Goal: Task Accomplishment & Management: Use online tool/utility

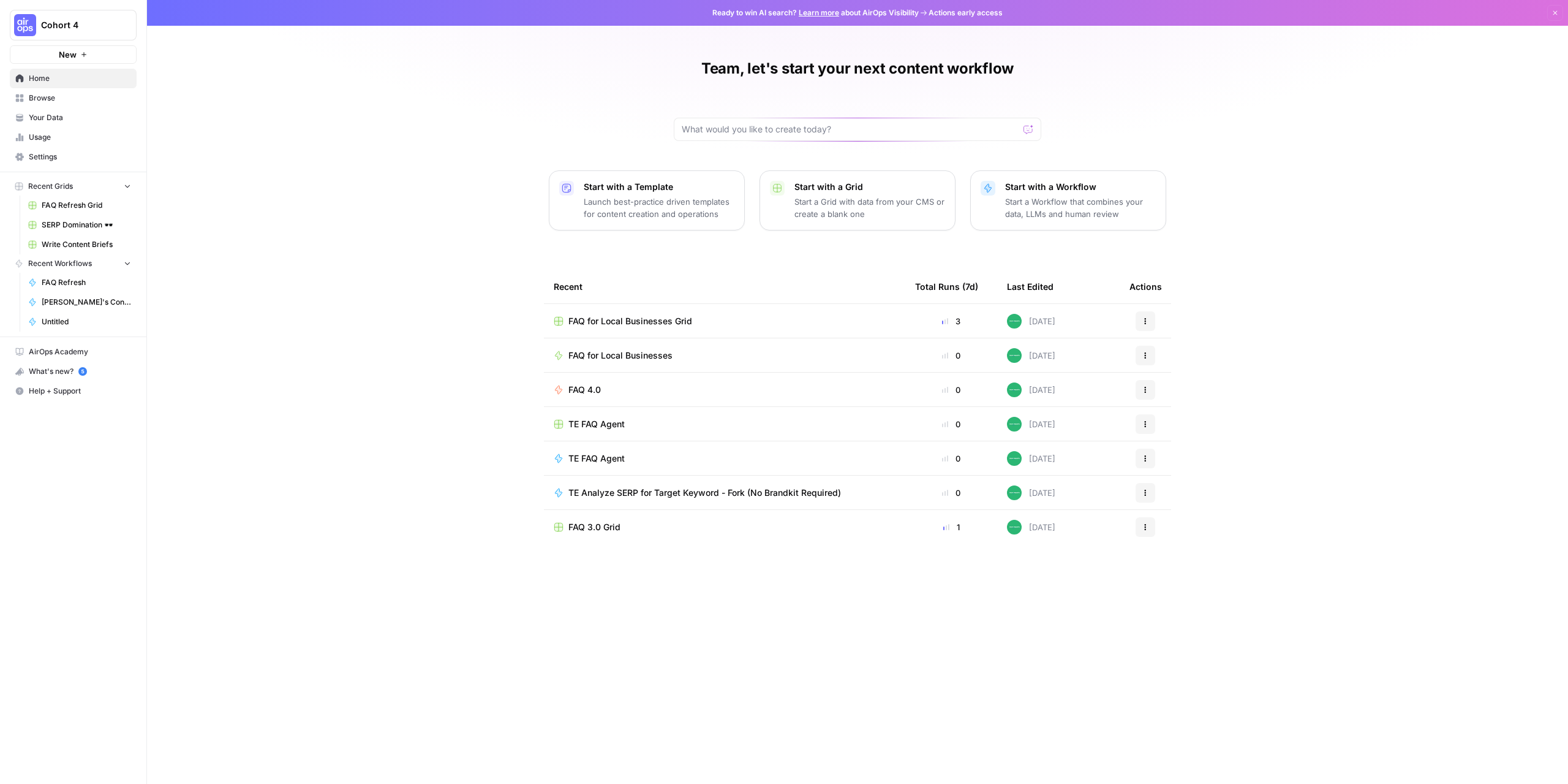
click at [42, 115] on span "Your Data" at bounding box center [79, 117] width 102 height 11
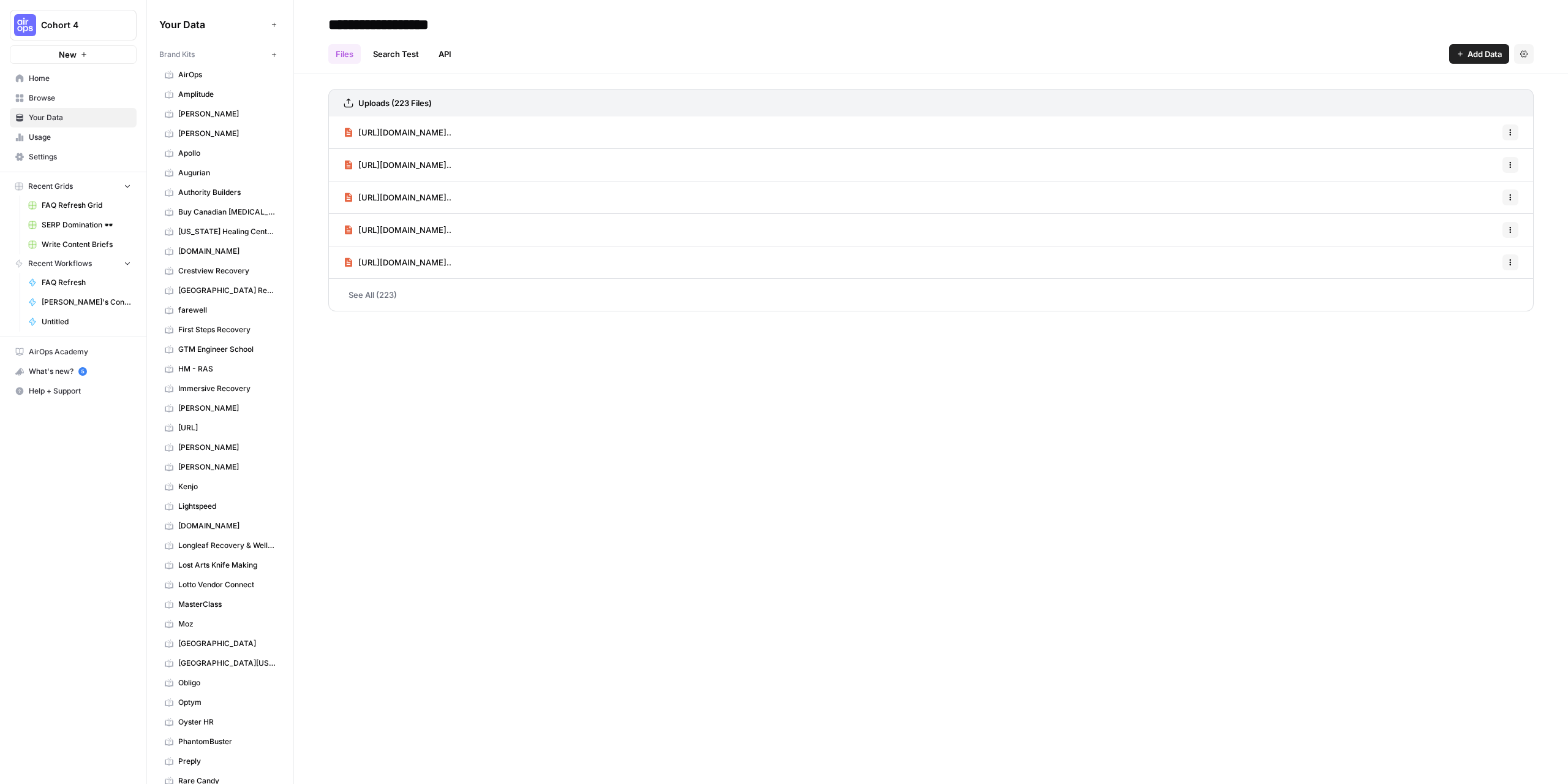
click at [50, 96] on span "Browse" at bounding box center [79, 98] width 102 height 11
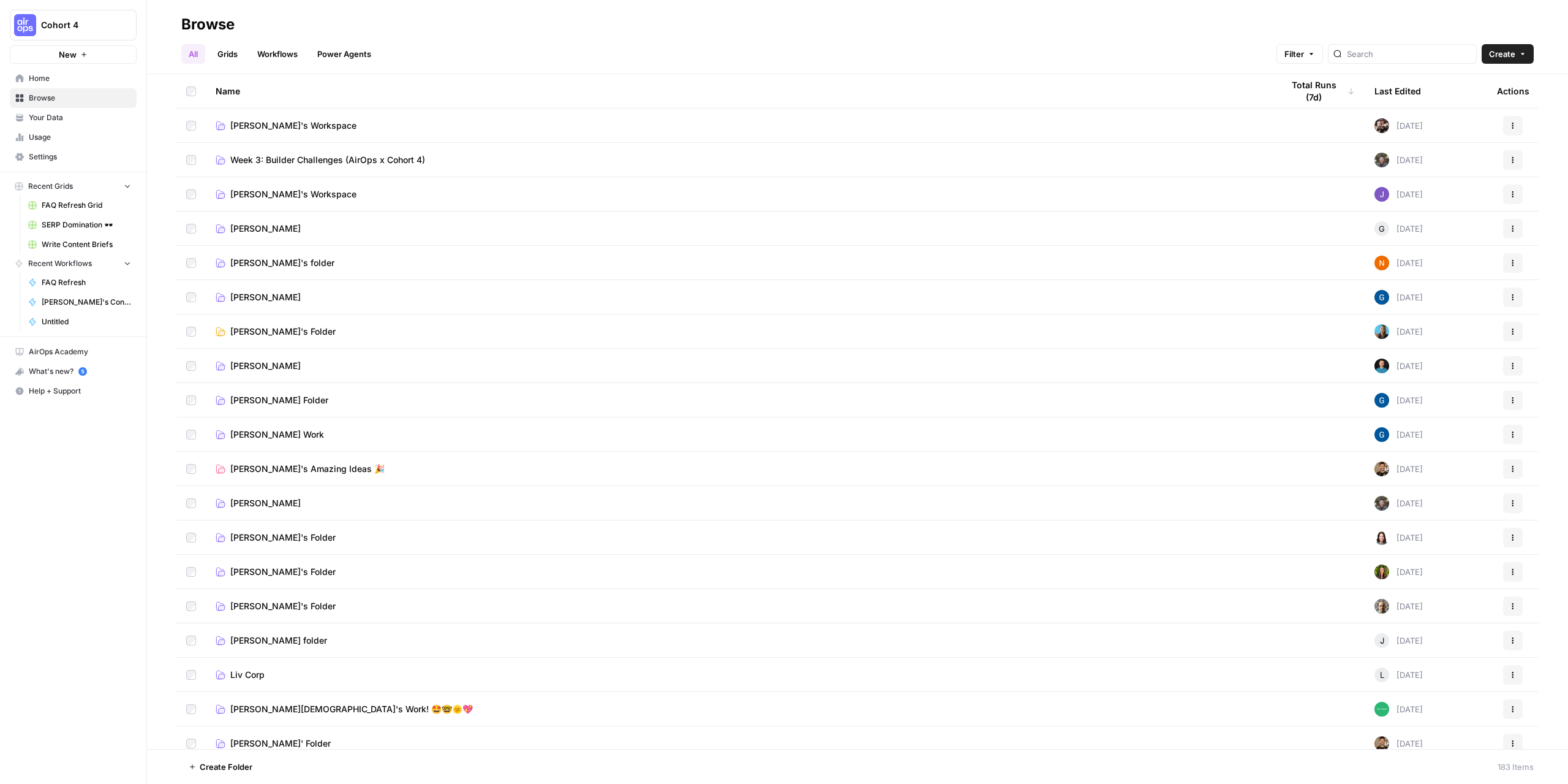
click at [267, 708] on span "Ben Male's Work! 🤩🤓🌞💖" at bounding box center [351, 709] width 243 height 12
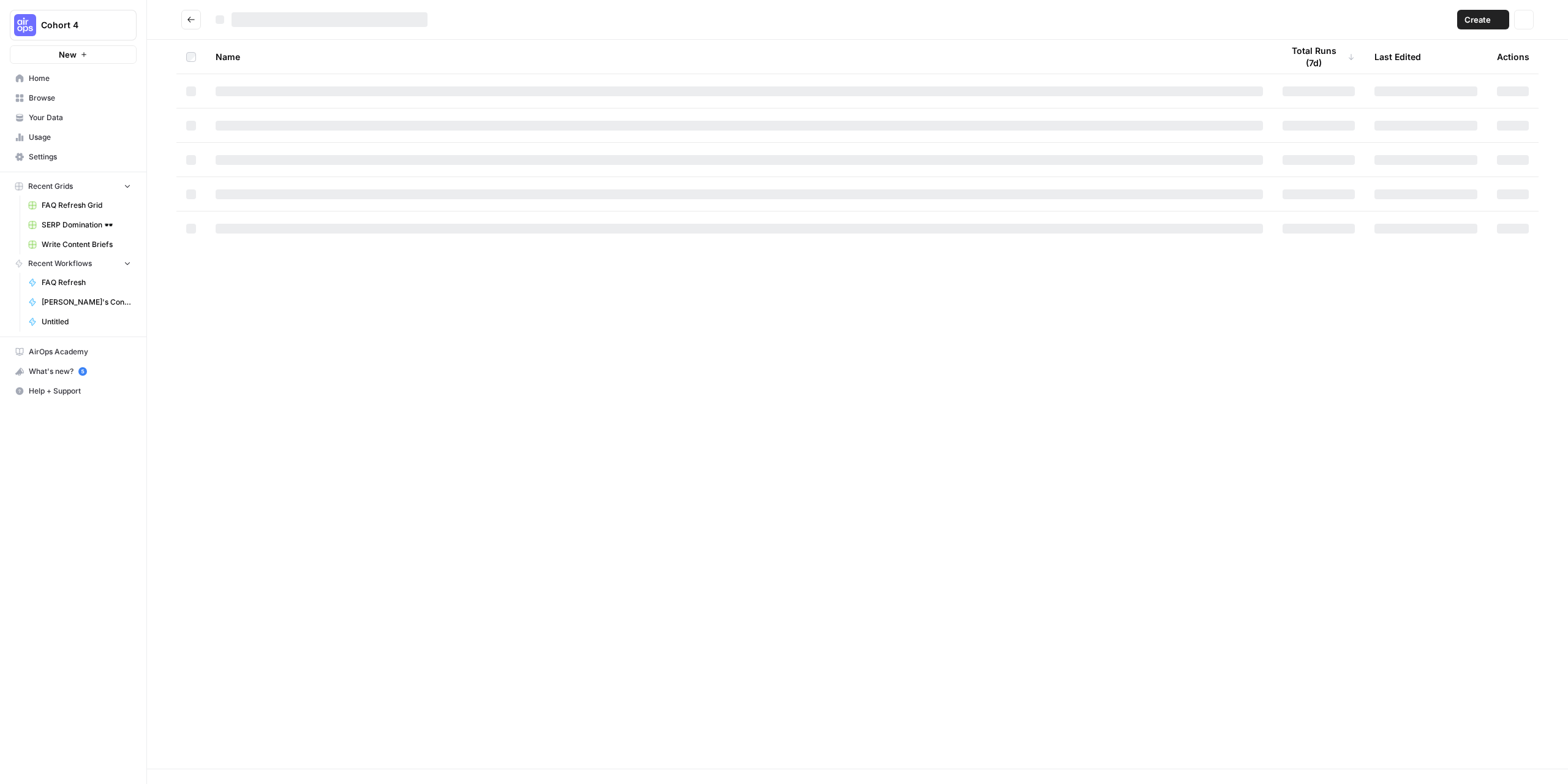
click at [267, 708] on div "Name Total Runs (7d) Last Edited Actions" at bounding box center [858, 404] width 1421 height 728
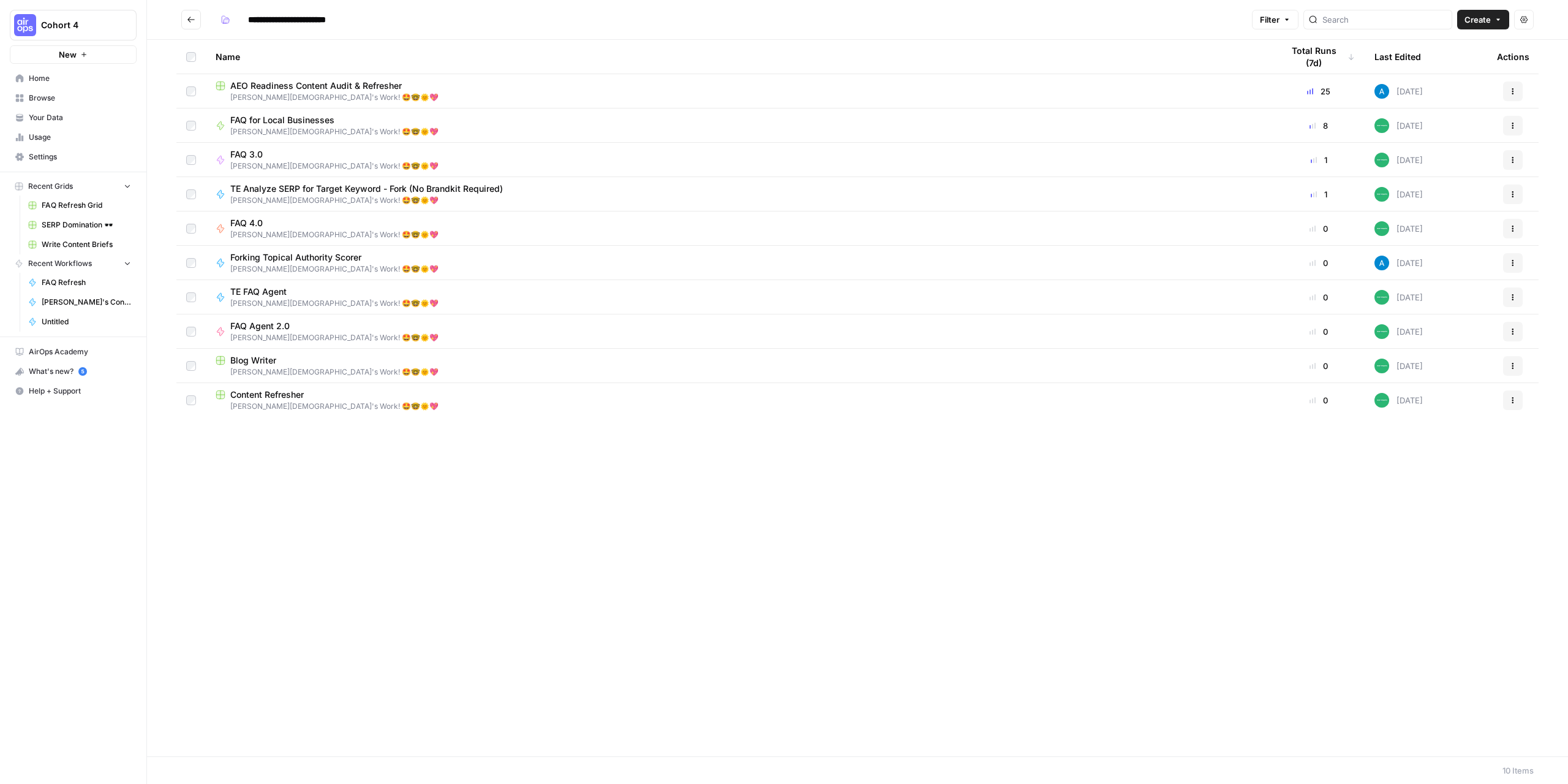
click at [270, 84] on span "AEO Readiness Content Audit & Refresher" at bounding box center [316, 86] width 172 height 12
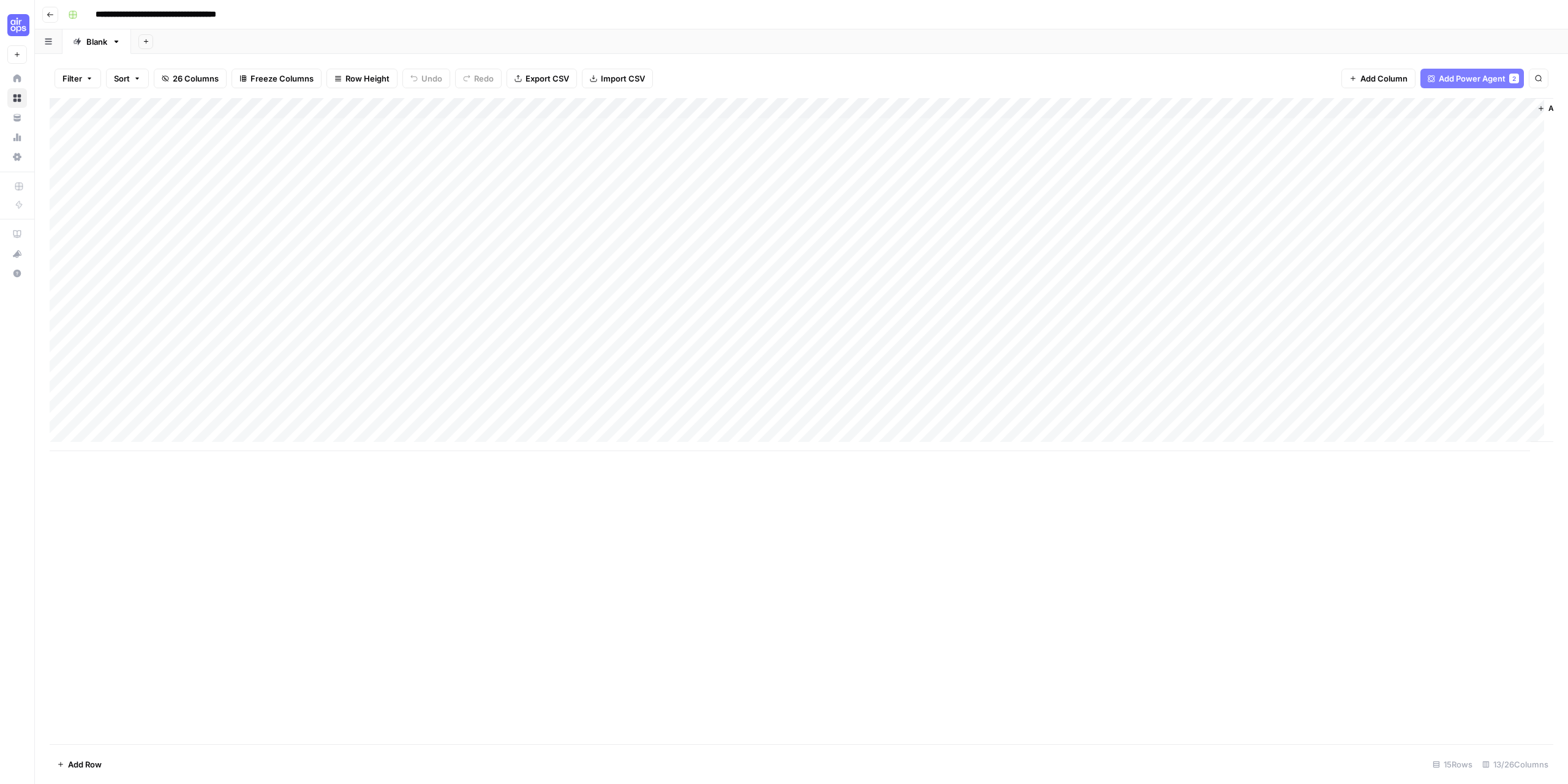
click at [511, 107] on div "Add Column" at bounding box center [801, 274] width 1503 height 353
click at [49, 21] on button "Go back" at bounding box center [50, 15] width 16 height 16
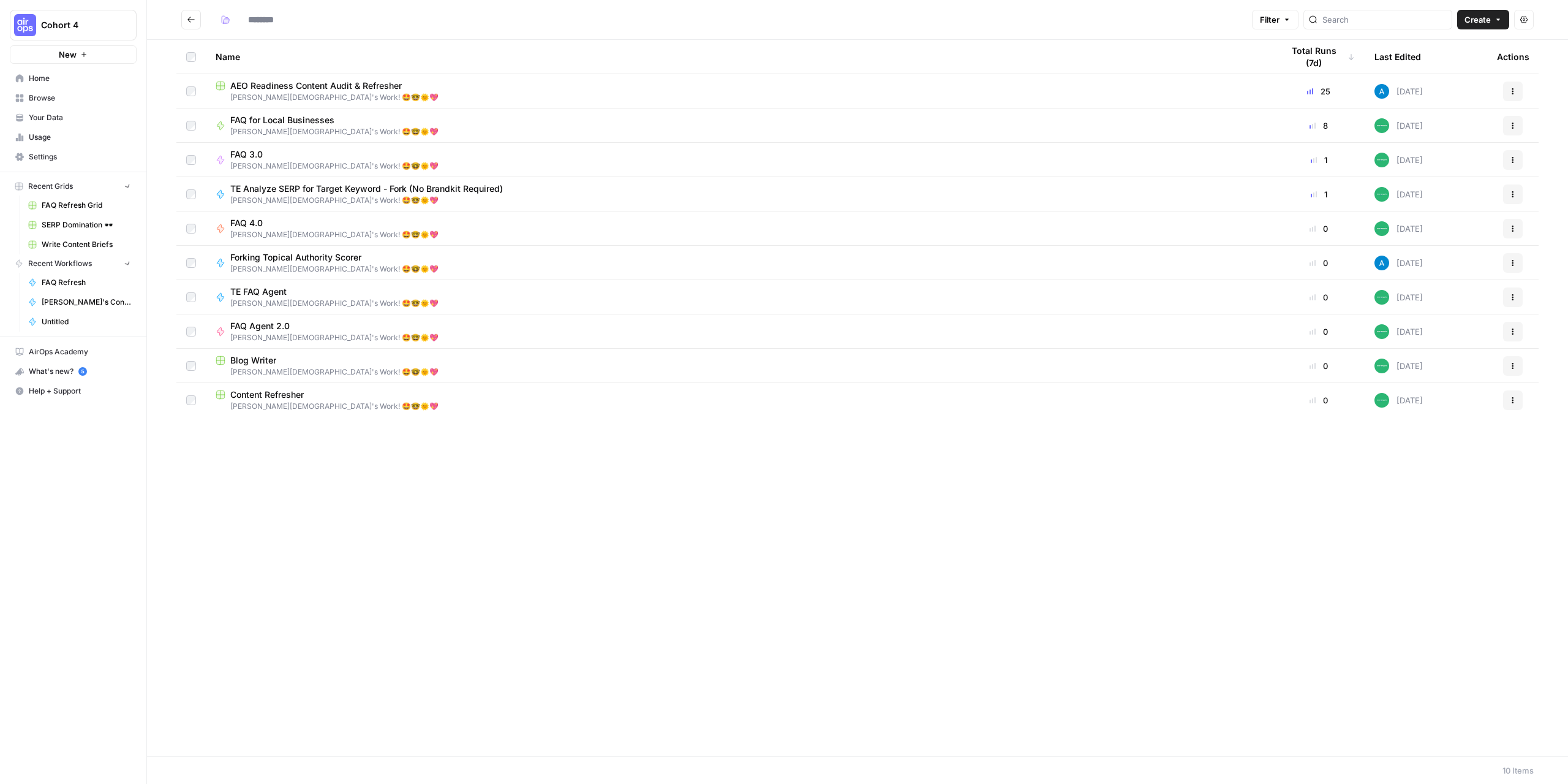
type input "**********"
drag, startPoint x: 261, startPoint y: 91, endPoint x: 618, endPoint y: 325, distance: 426.9
click at [618, 325] on div "FAQ Agent 2.0 Ben Male's Work! 🤩🤓🌞💖" at bounding box center [739, 331] width 1047 height 23
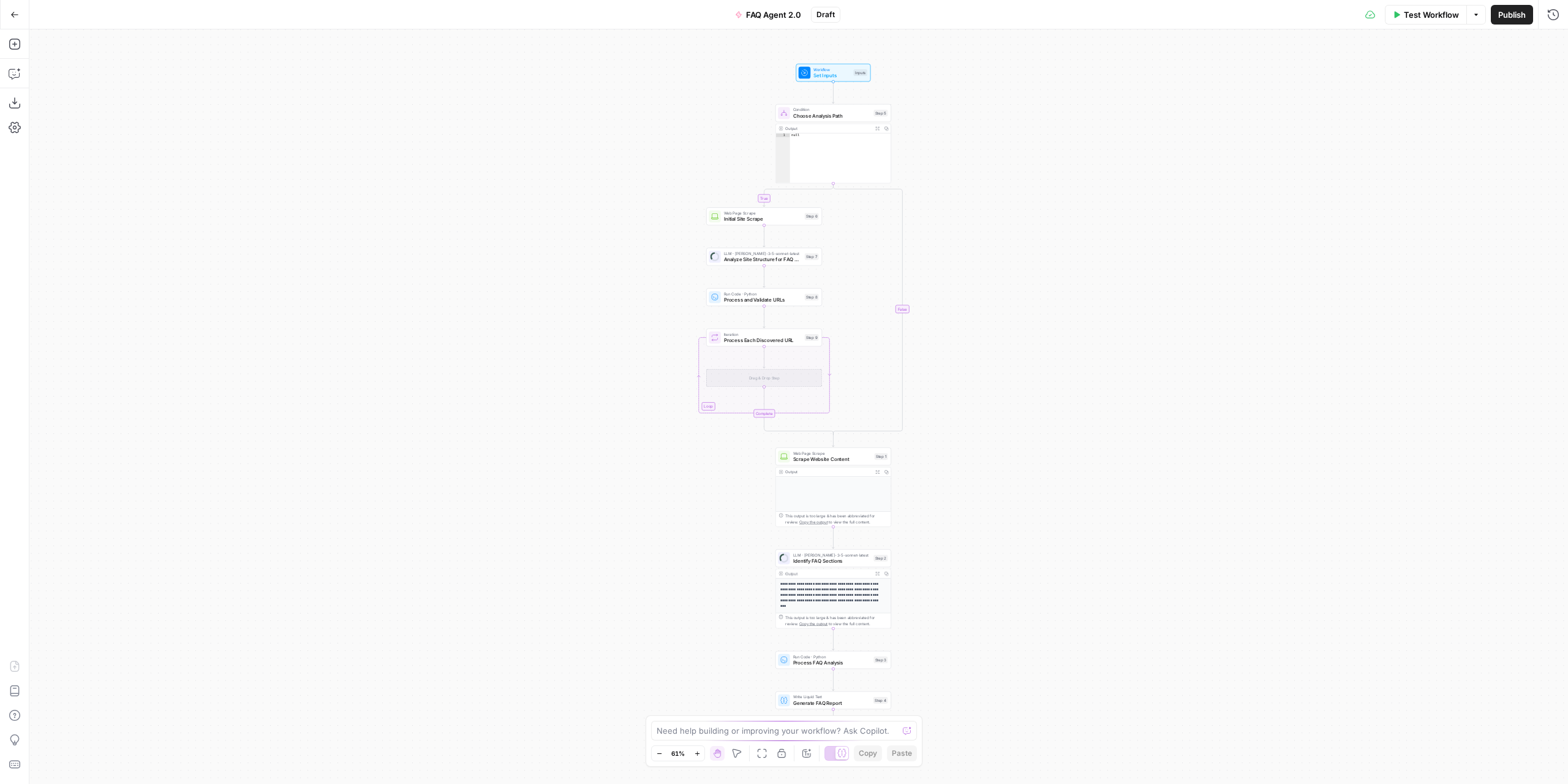
click at [15, 13] on icon "button" at bounding box center [15, 15] width 8 height 8
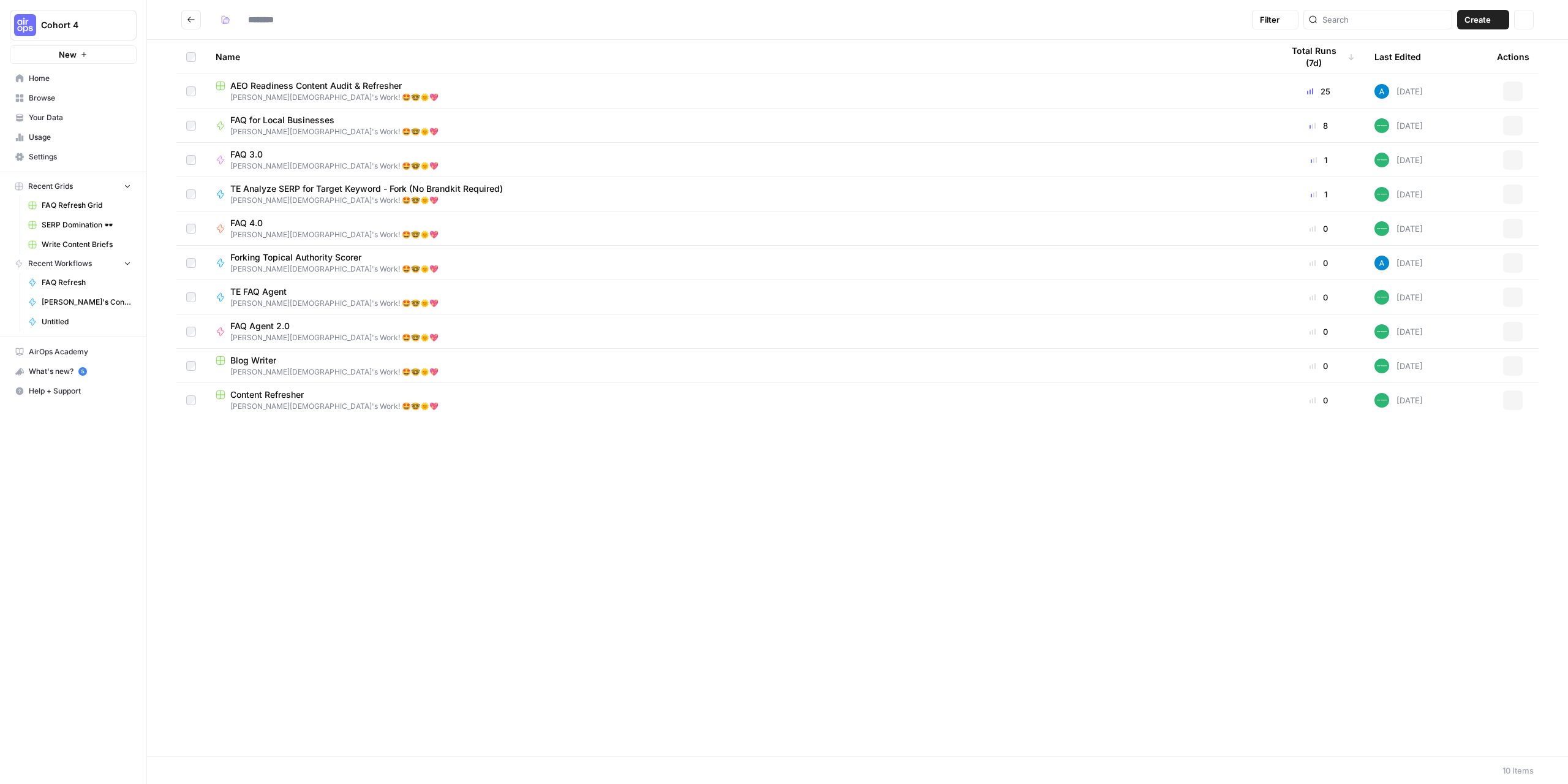
type input "**********"
click at [257, 258] on span "Forking Topical Authority Scorer" at bounding box center [330, 257] width 199 height 12
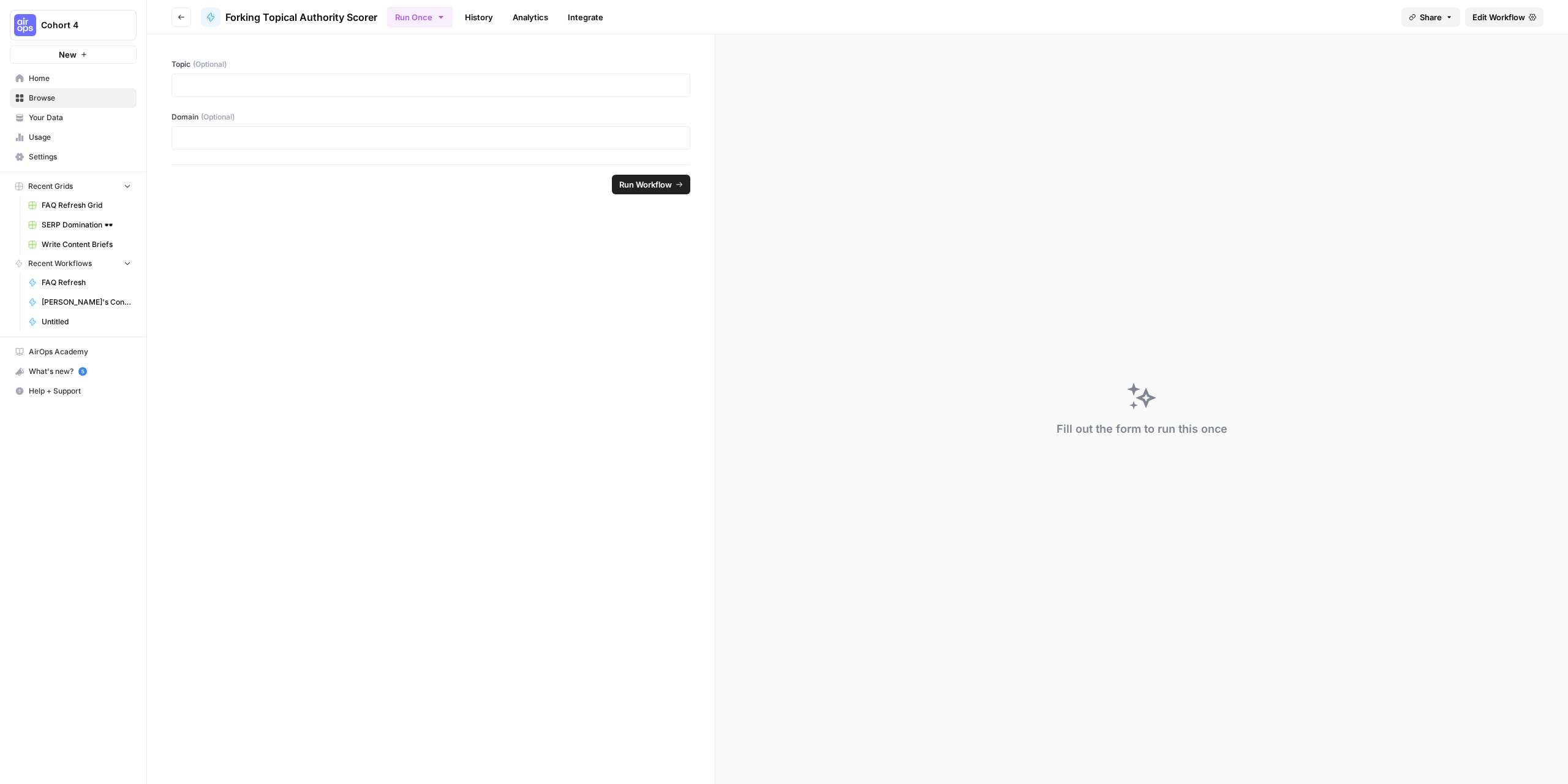
click at [183, 22] on button "Go back" at bounding box center [181, 17] width 19 height 19
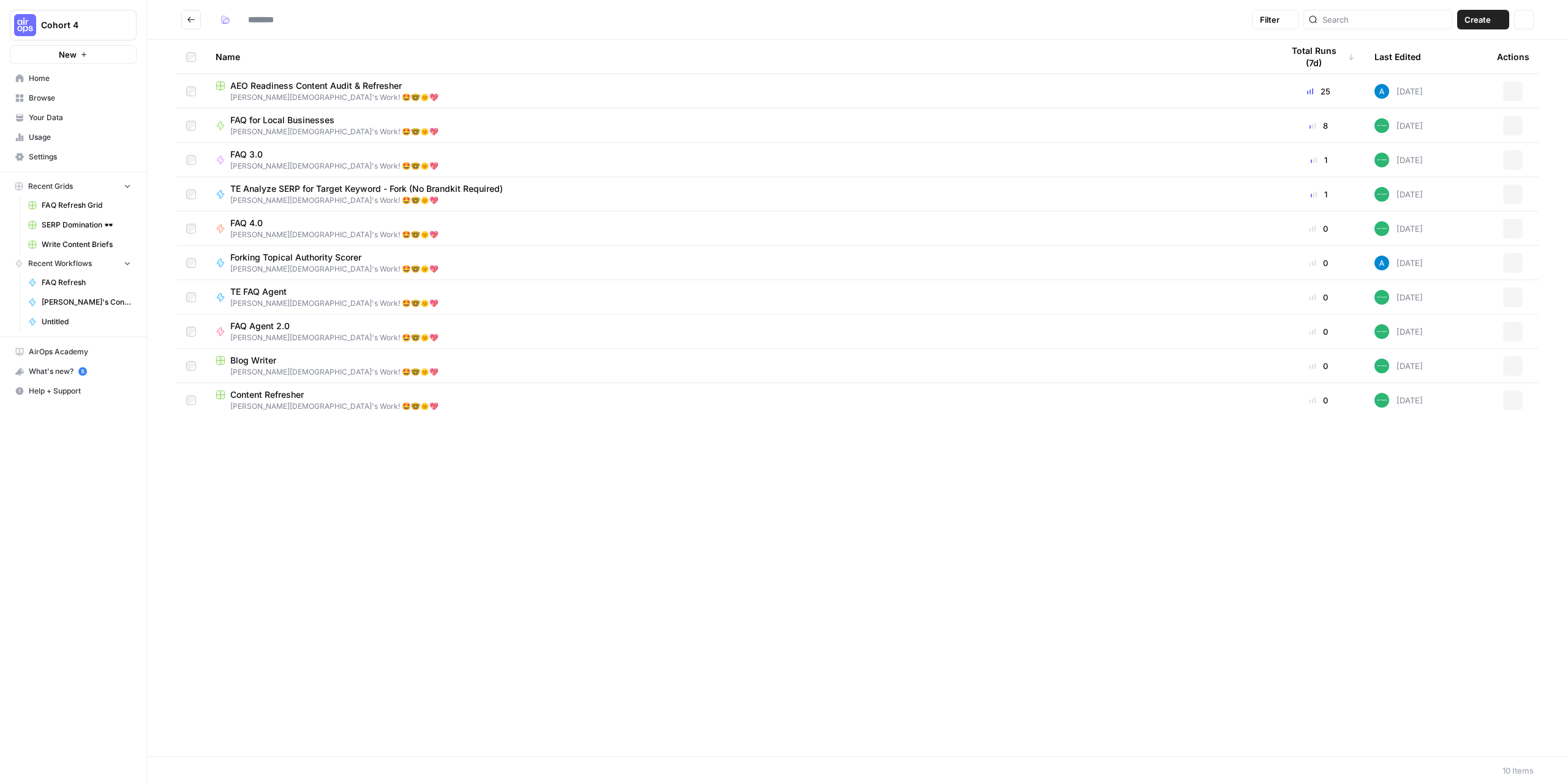
type input "**********"
click at [298, 259] on span "Forking Topical Authority Scorer" at bounding box center [330, 257] width 199 height 12
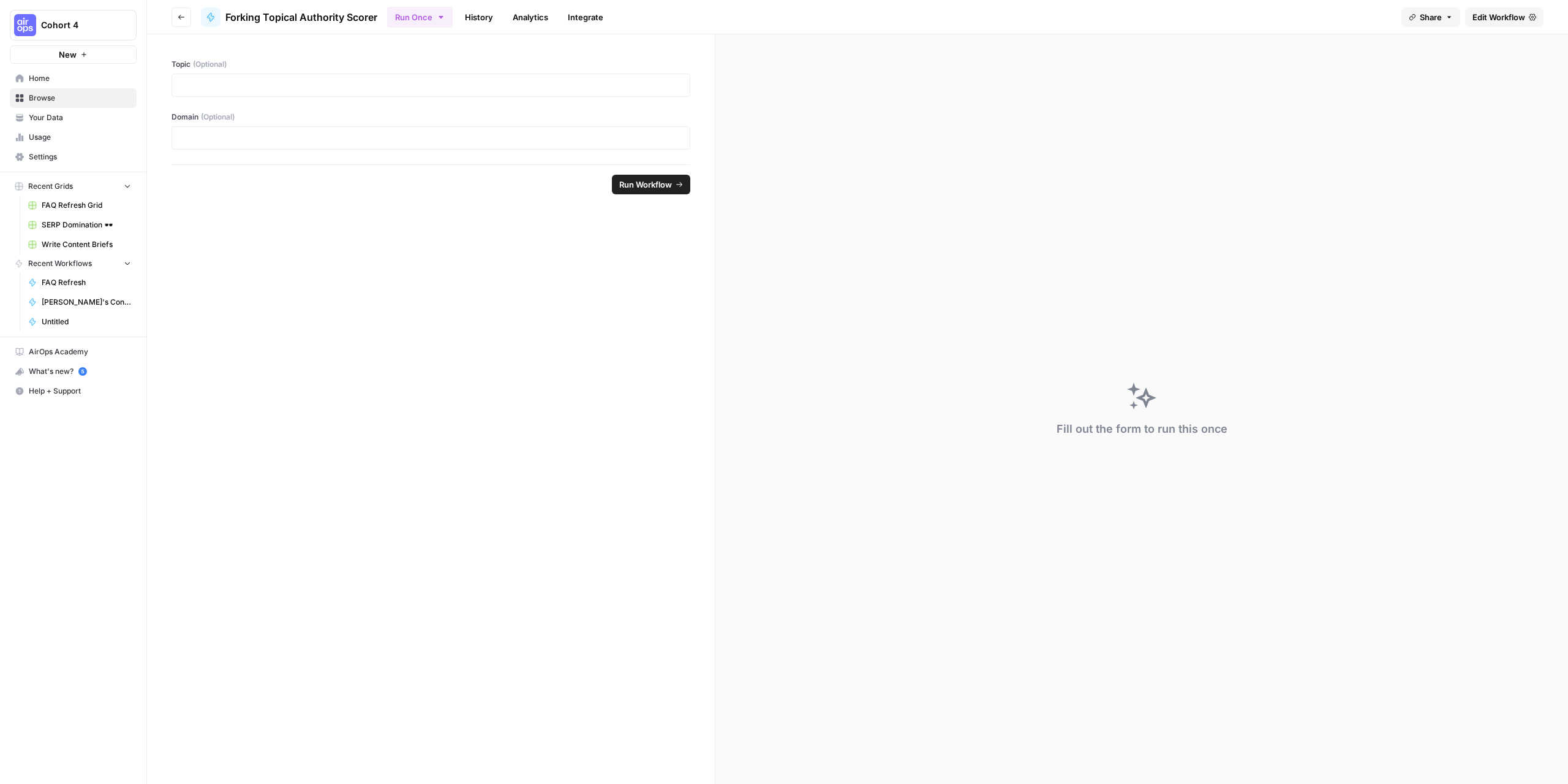
click at [1500, 19] on span "Edit Workflow" at bounding box center [1499, 17] width 52 height 12
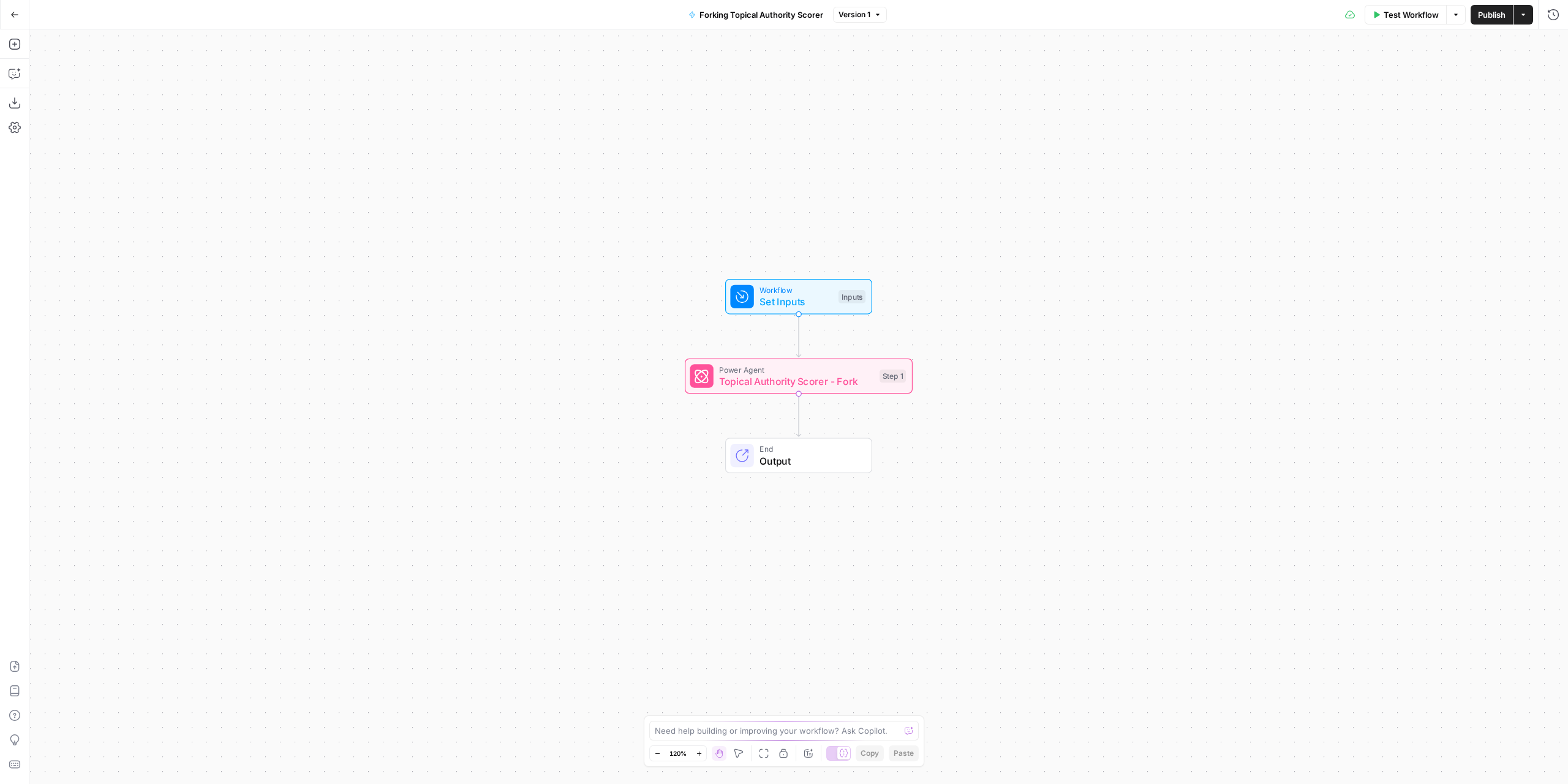
click at [8, 13] on button "Go Back" at bounding box center [15, 15] width 22 height 22
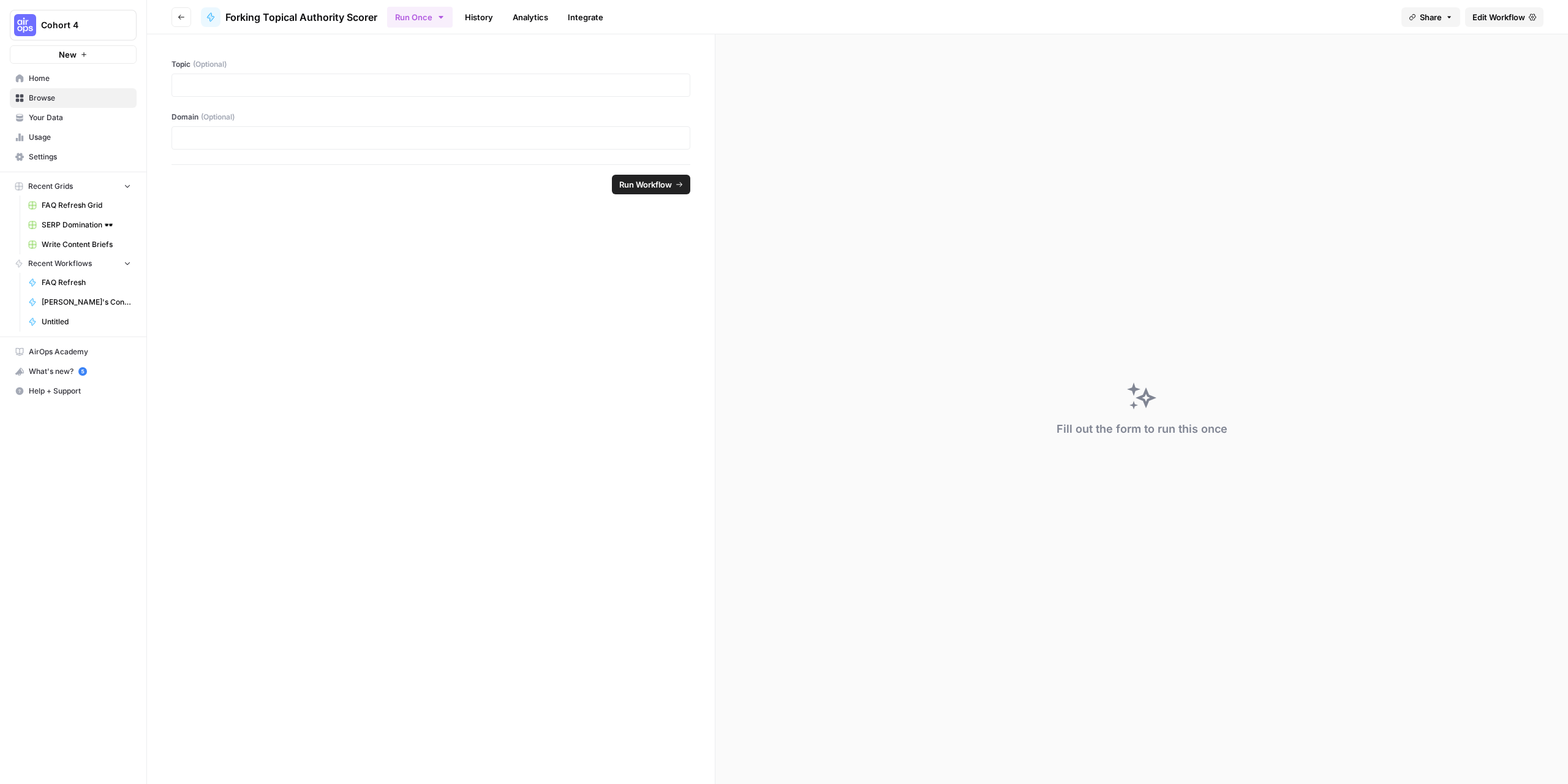
click at [52, 96] on span "Browse" at bounding box center [79, 98] width 102 height 11
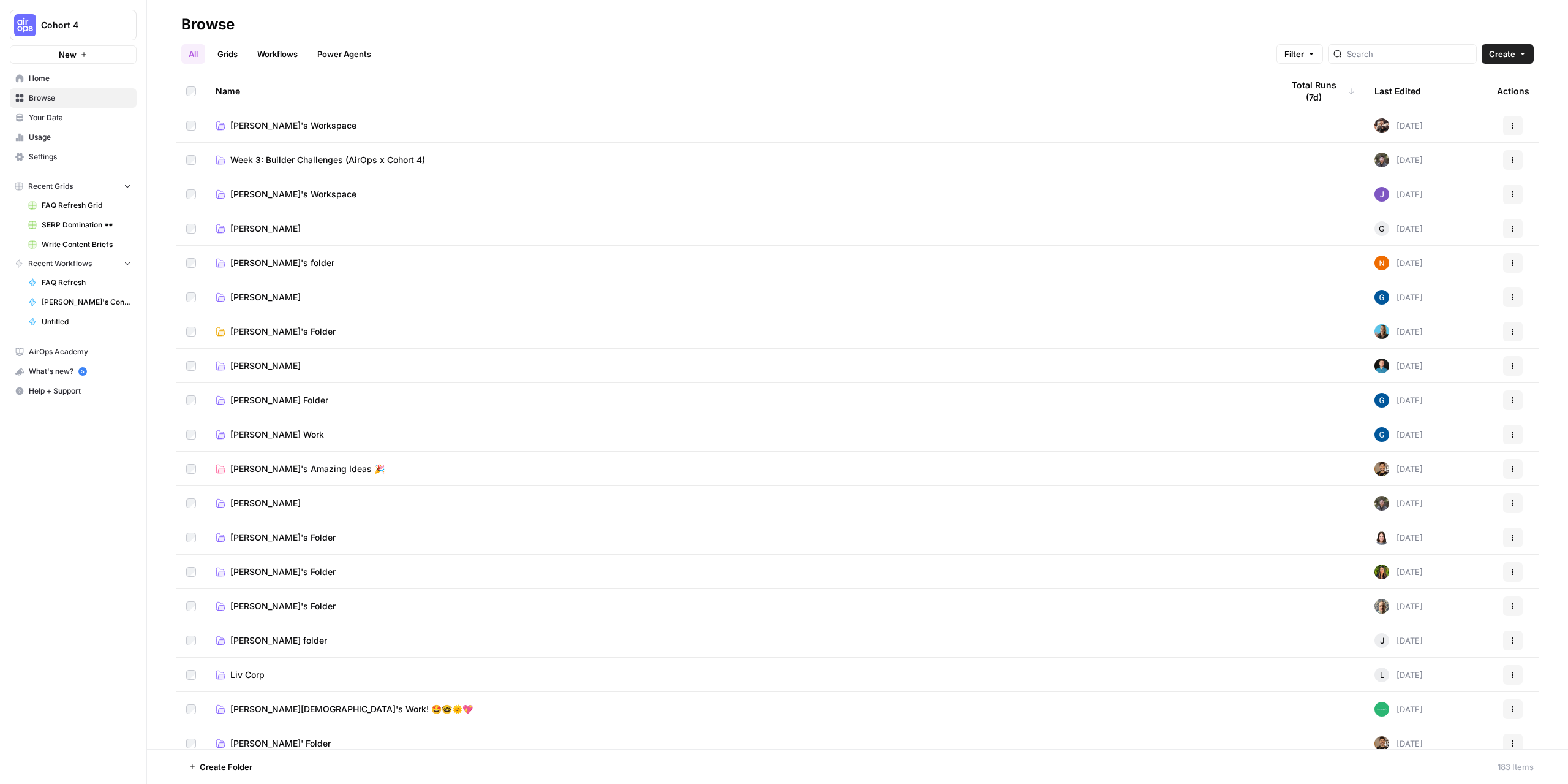
click at [249, 712] on span "Ben Male's Work! 🤩🤓🌞💖" at bounding box center [351, 709] width 243 height 12
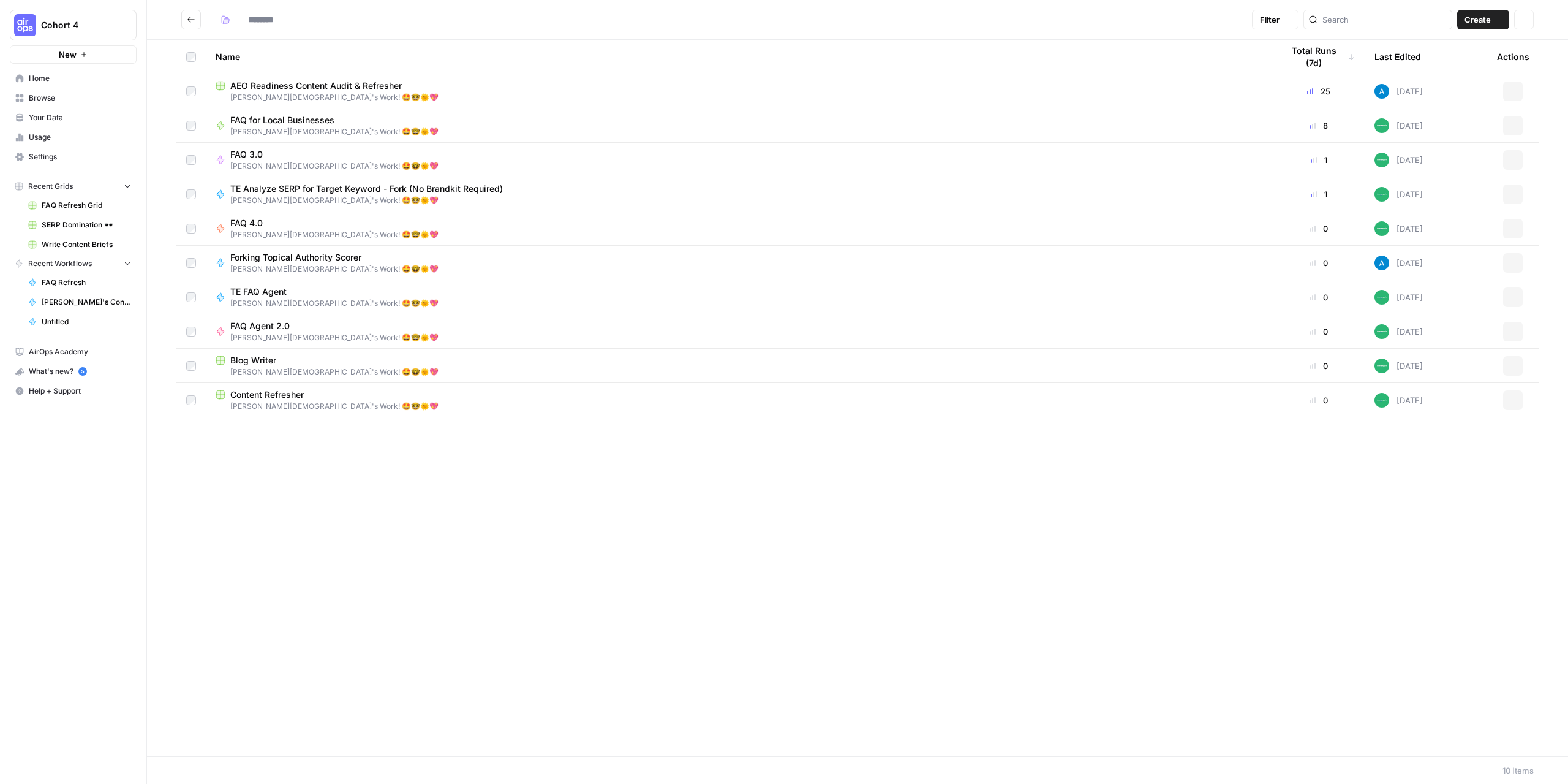
type input "**********"
click at [270, 121] on span "FAQ for Local Businesses" at bounding box center [330, 120] width 199 height 12
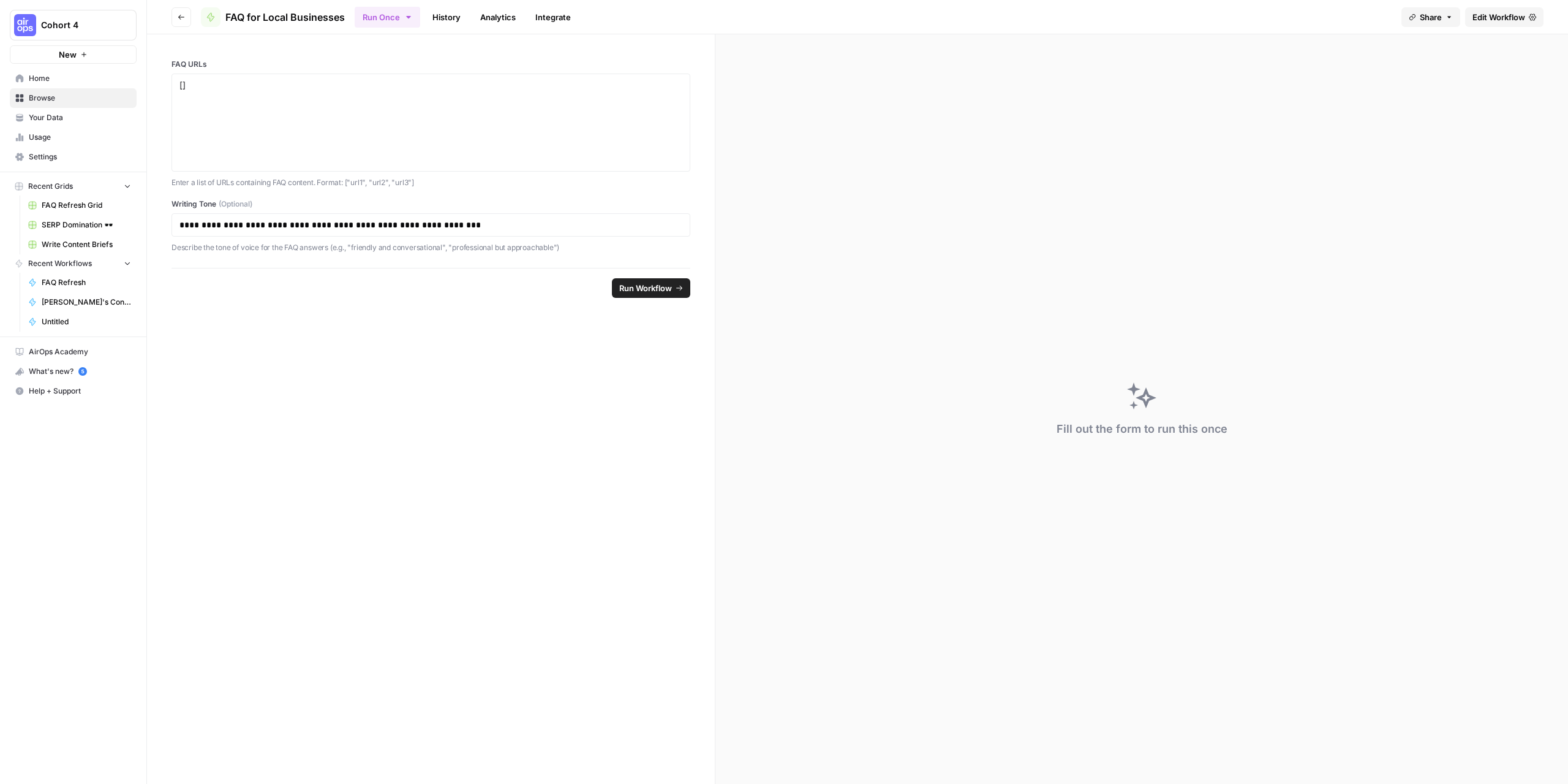
click at [1510, 10] on link "Edit Workflow" at bounding box center [1504, 17] width 79 height 19
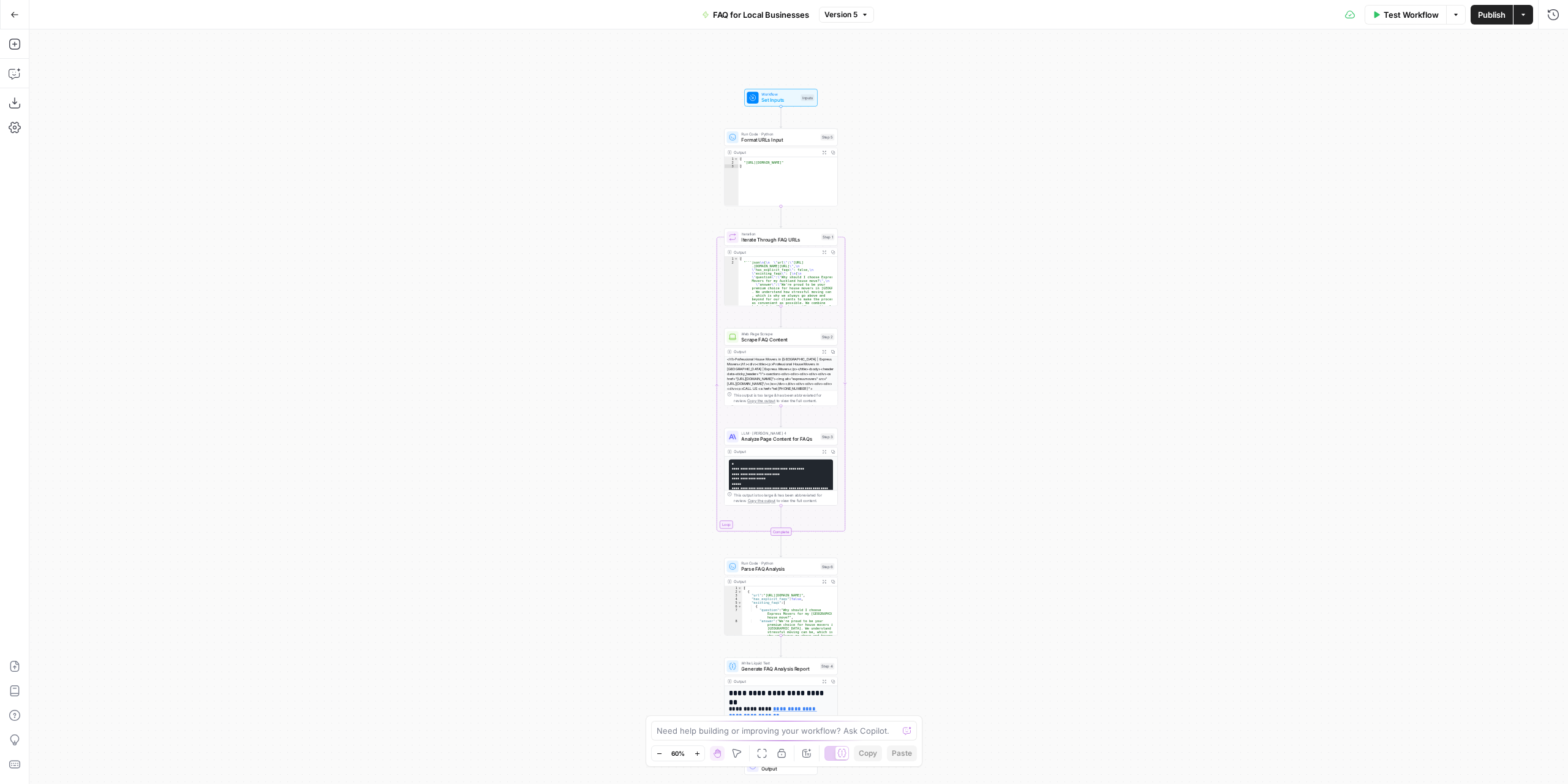
drag, startPoint x: 958, startPoint y: 221, endPoint x: 941, endPoint y: 263, distance: 45.3
click at [941, 263] on div "Workflow Set Inputs Inputs Run Code · Python Format URLs Input Step 5 Output Ex…" at bounding box center [798, 406] width 1539 height 754
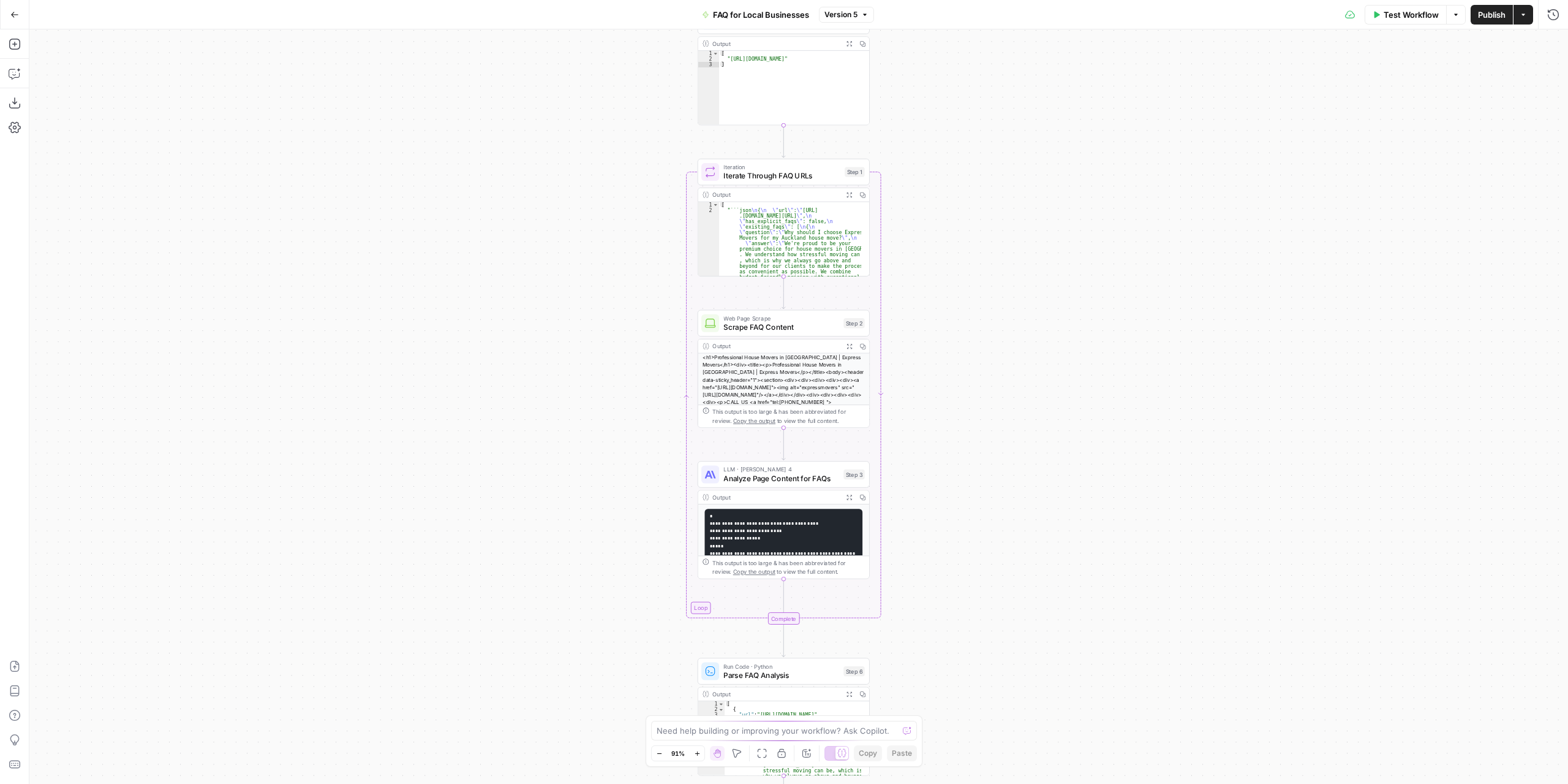
drag, startPoint x: 1034, startPoint y: 294, endPoint x: 1032, endPoint y: 267, distance: 27.1
click at [1028, 170] on div "Workflow Set Inputs Inputs Run Code · Python Format URLs Input Step 5 Output Ex…" at bounding box center [798, 406] width 1539 height 754
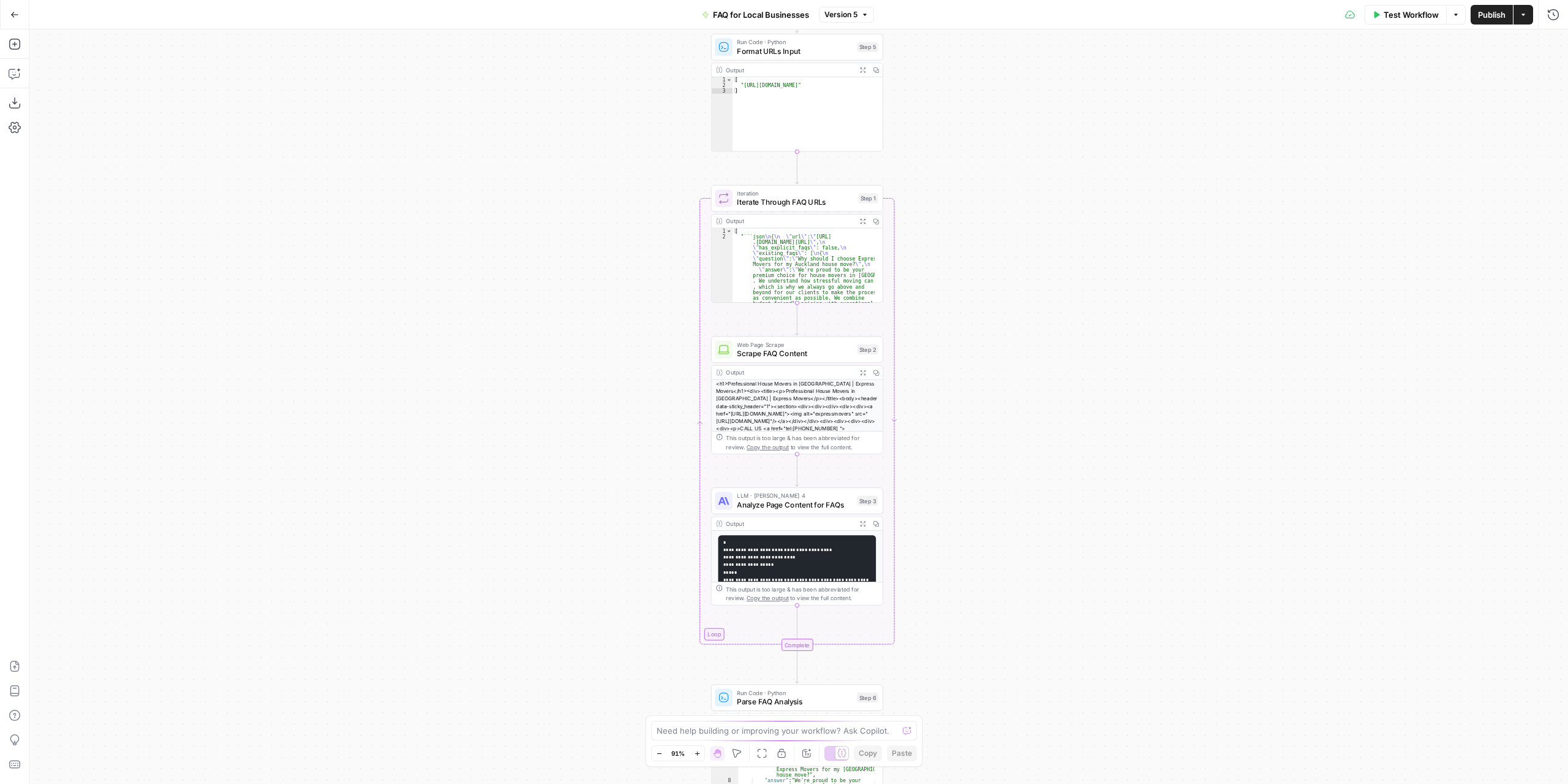
drag, startPoint x: 1039, startPoint y: 381, endPoint x: 1063, endPoint y: 566, distance: 186.6
click at [1063, 566] on div "Workflow Set Inputs Inputs Run Code · Python Format URLs Input Step 5 Output Ex…" at bounding box center [798, 406] width 1539 height 754
